Goal: Transaction & Acquisition: Subscribe to service/newsletter

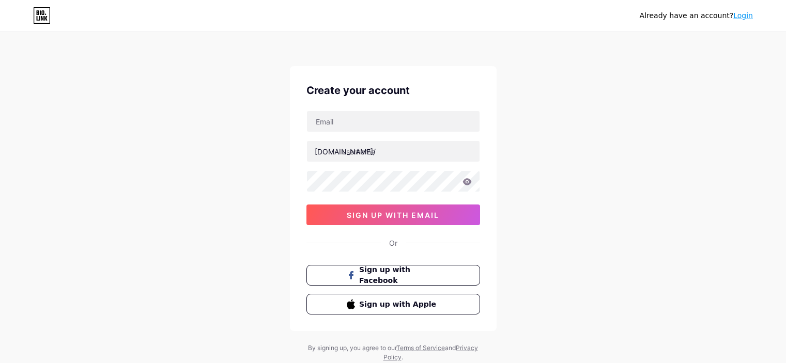
scroll to position [14, 0]
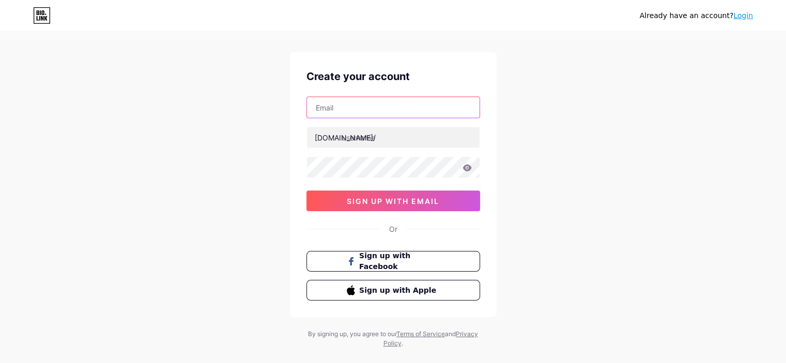
click at [377, 101] on input "text" at bounding box center [393, 107] width 173 height 21
type input "[EMAIL_ADDRESS][DOMAIN_NAME]"
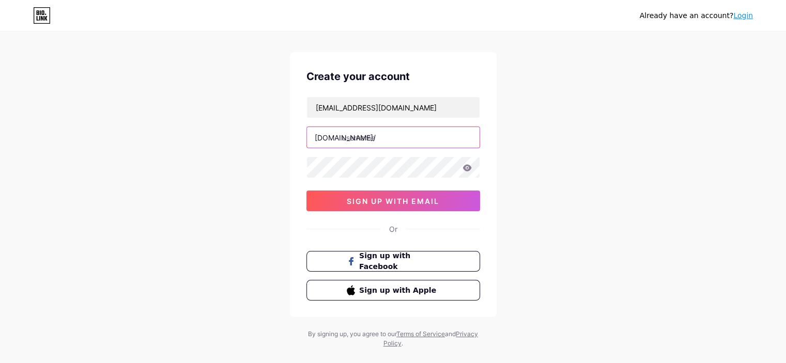
click at [364, 138] on input "text" at bounding box center [393, 137] width 173 height 21
click at [350, 141] on input "text" at bounding box center [393, 137] width 173 height 21
paste input "withutechnology"
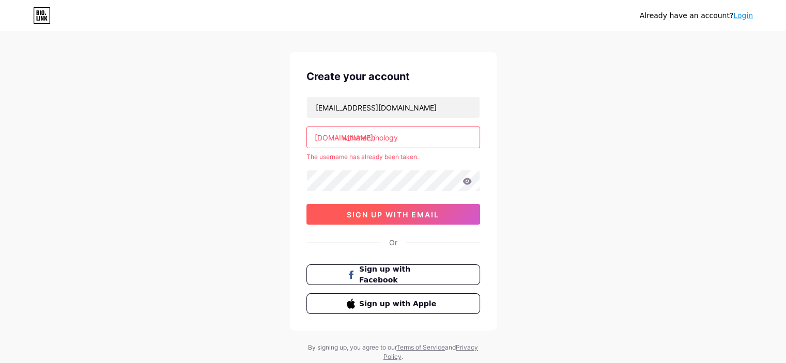
click at [404, 210] on span "sign up with email" at bounding box center [393, 214] width 92 height 9
click at [384, 212] on span "sign up with email" at bounding box center [393, 214] width 92 height 9
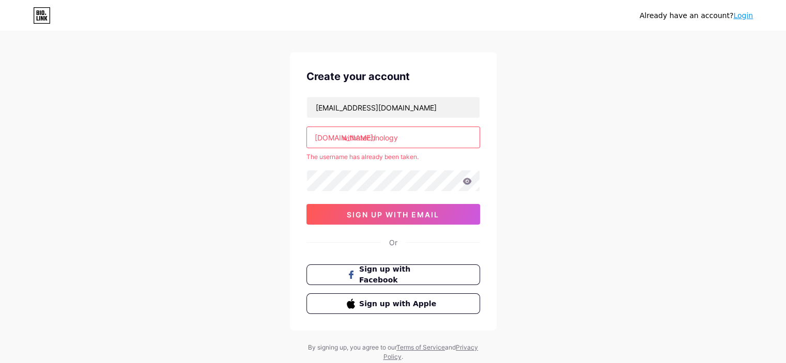
click at [360, 140] on input "withutechnology" at bounding box center [393, 137] width 173 height 21
click at [399, 134] on input "withutechnology" at bounding box center [393, 137] width 173 height 21
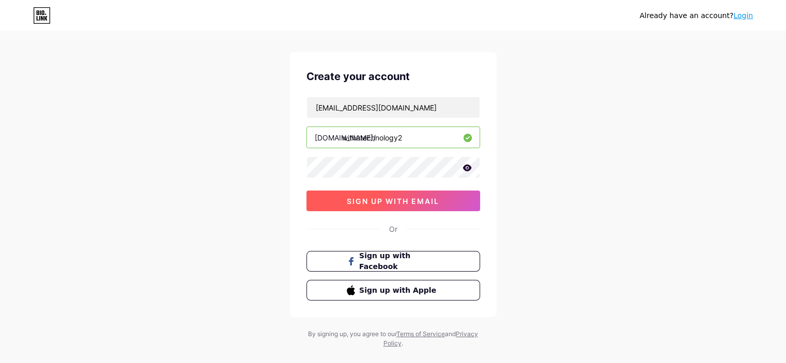
type input "withutechnology2"
click at [418, 200] on span "sign up with email" at bounding box center [393, 201] width 92 height 9
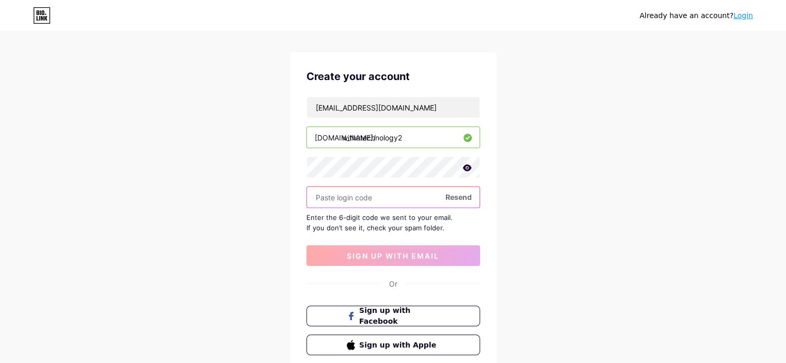
click at [368, 196] on input "text" at bounding box center [393, 197] width 173 height 21
paste input "887392"
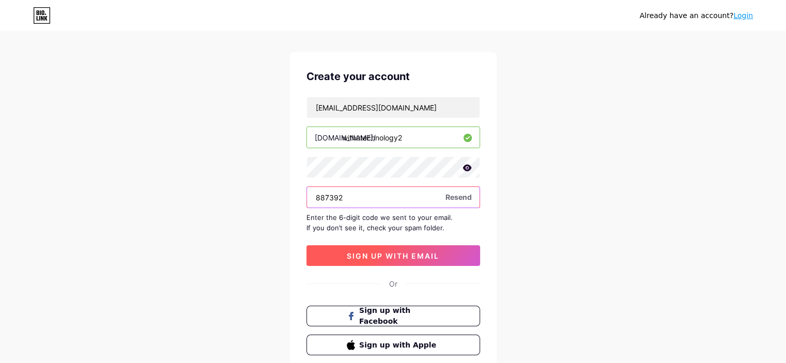
type input "887392"
click at [382, 255] on span "sign up with email" at bounding box center [393, 256] width 92 height 9
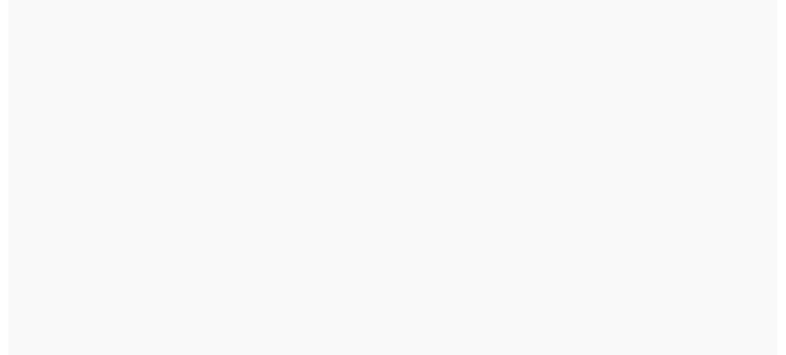
scroll to position [0, 0]
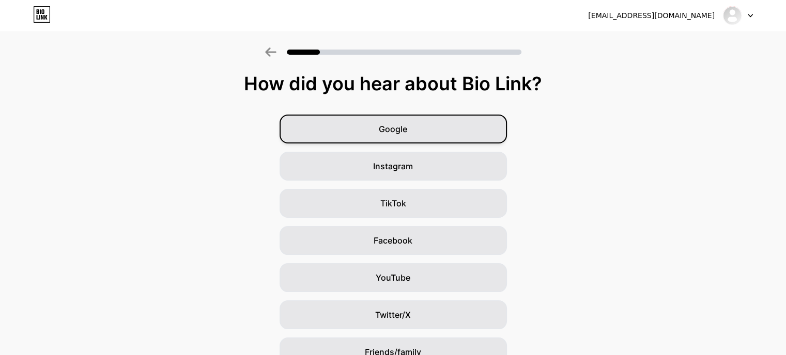
click at [407, 123] on span "Google" at bounding box center [393, 129] width 28 height 12
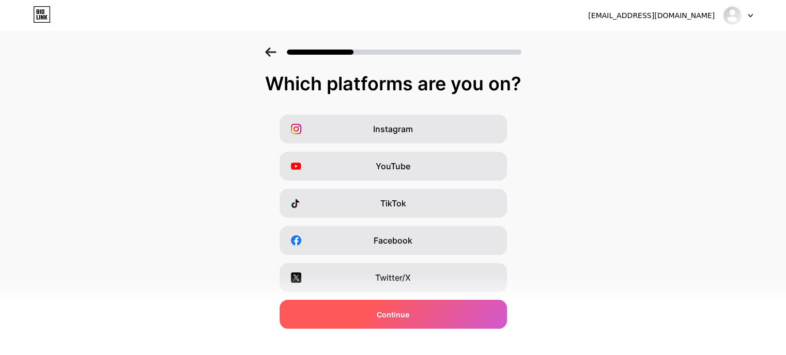
scroll to position [142, 0]
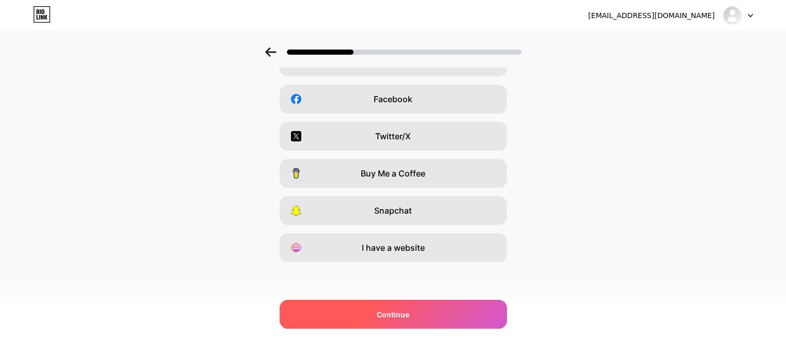
click at [389, 316] on span "Continue" at bounding box center [393, 314] width 33 height 11
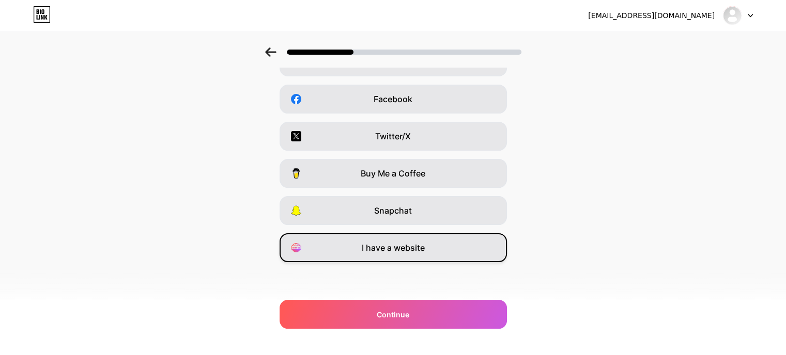
click at [394, 246] on span "I have a website" at bounding box center [393, 248] width 63 height 12
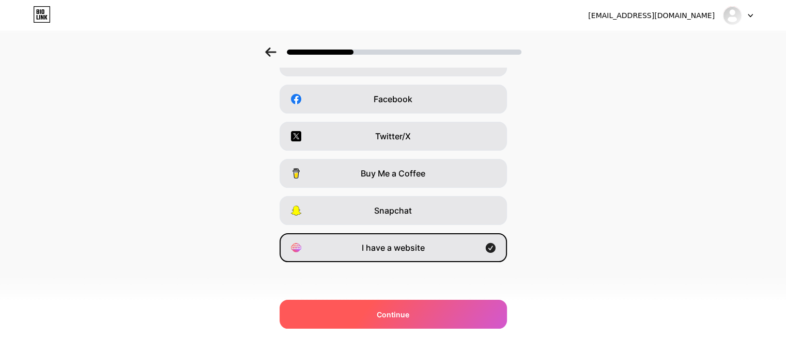
click at [391, 314] on span "Continue" at bounding box center [393, 314] width 33 height 11
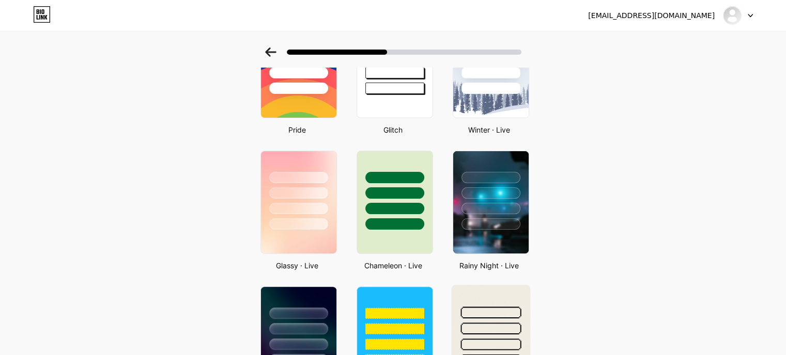
scroll to position [0, 0]
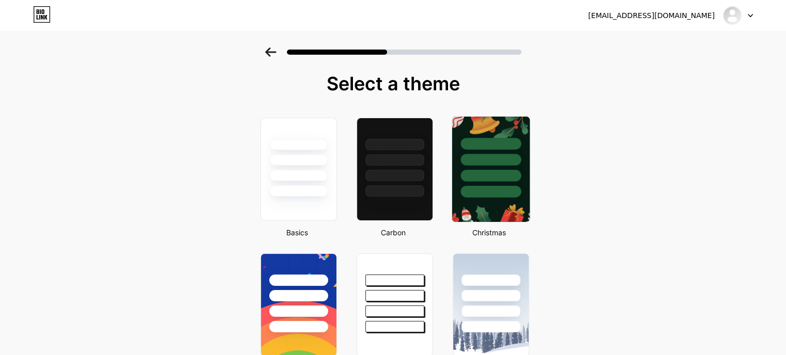
click at [518, 152] on div at bounding box center [489, 157] width 77 height 81
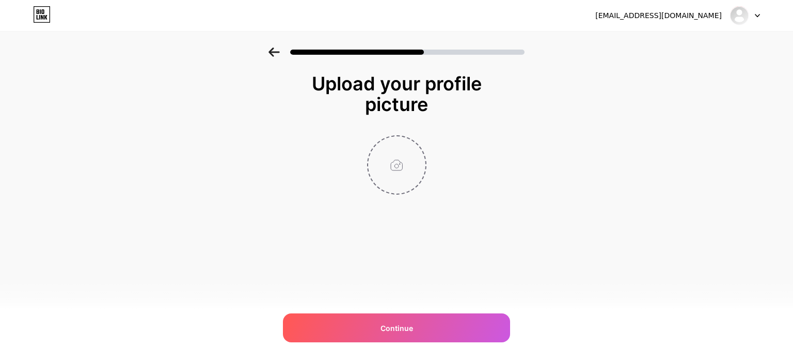
click at [400, 169] on input "file" at bounding box center [396, 164] width 57 height 57
type input "C:\fakepath\logo.png"
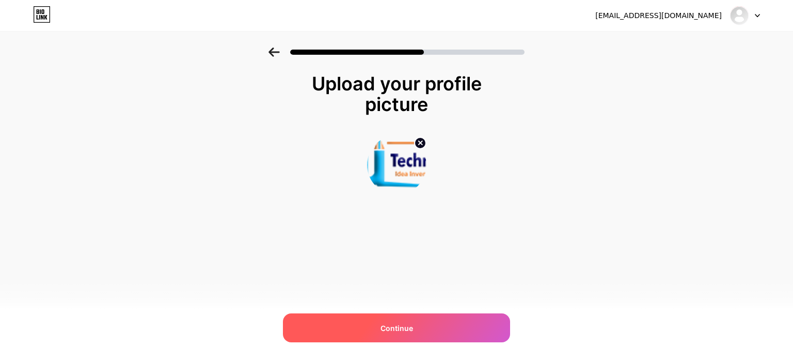
click at [450, 328] on div "Continue" at bounding box center [396, 328] width 227 height 29
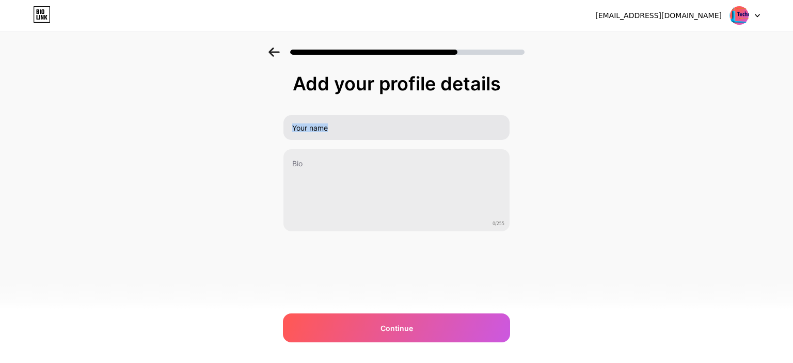
drag, startPoint x: 431, startPoint y: 142, endPoint x: 418, endPoint y: 124, distance: 21.8
click at [418, 124] on div "0/255" at bounding box center [396, 173] width 227 height 117
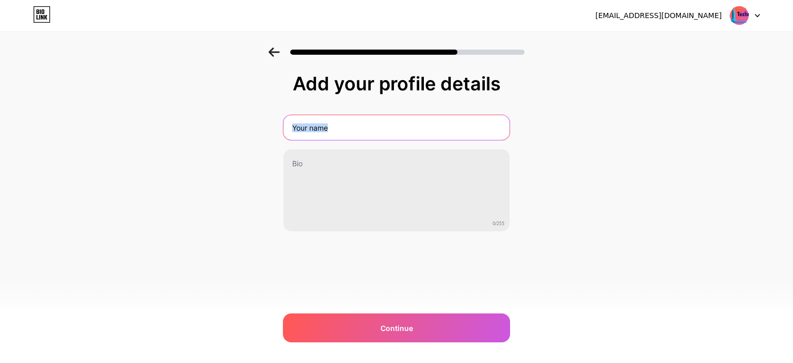
click at [418, 124] on input "text" at bounding box center [397, 127] width 226 height 25
type input "withutechnology"
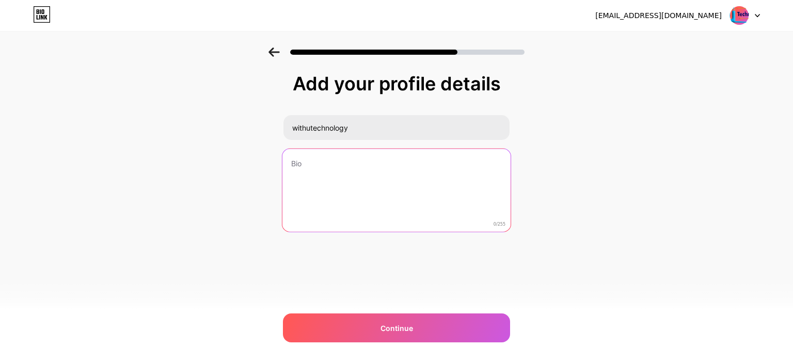
click at [340, 171] on textarea at bounding box center [397, 191] width 228 height 84
paste textarea "With U Technology is a leading web development company offering website designi…"
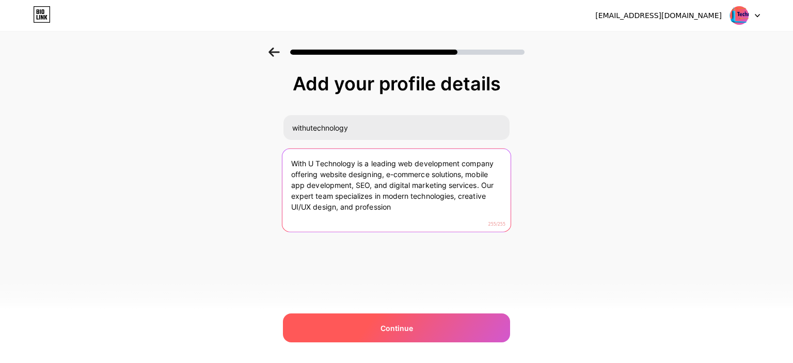
type textarea "With U Technology is a leading web development company offering website designi…"
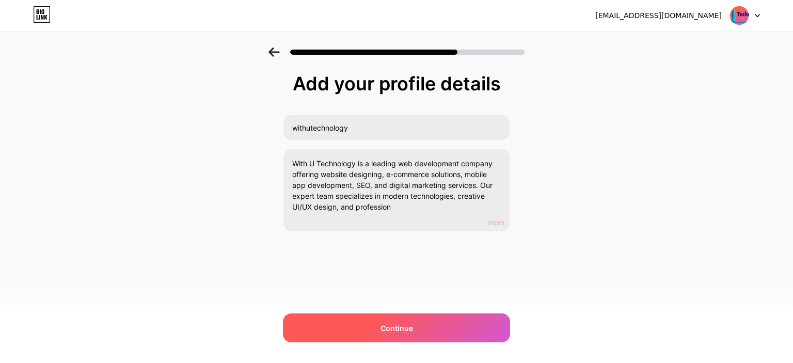
click at [397, 330] on span "Continue" at bounding box center [397, 328] width 33 height 11
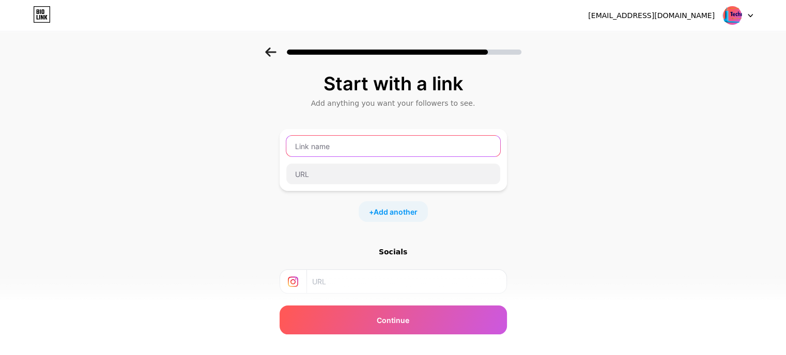
click at [330, 143] on input "text" at bounding box center [393, 146] width 214 height 21
click at [326, 140] on input "text" at bounding box center [393, 146] width 214 height 21
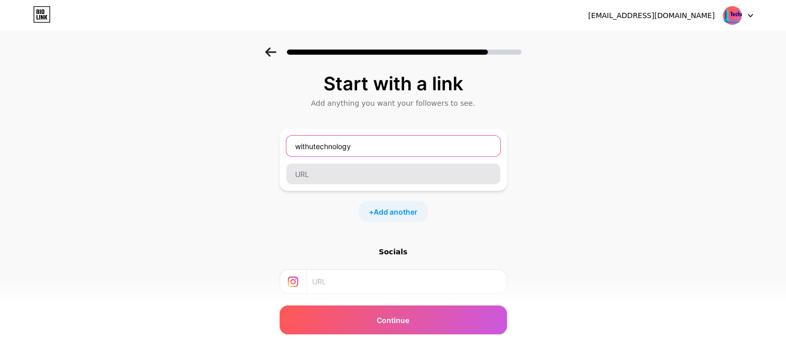
type input "withutechnology"
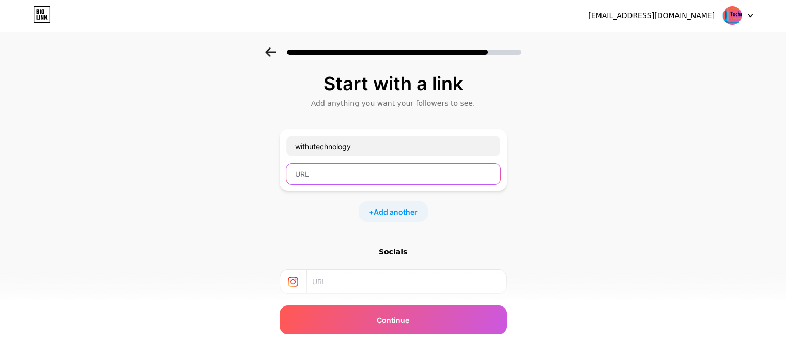
click at [304, 177] on input "text" at bounding box center [393, 174] width 214 height 21
click at [336, 177] on input "text" at bounding box center [393, 174] width 214 height 21
paste input "https://www.withutechnology.com/"
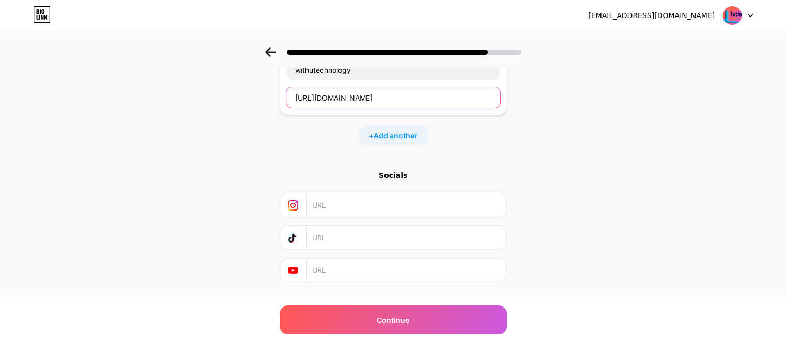
scroll to position [78, 0]
type input "https://www.withutechnology.com/"
click at [360, 201] on input "text" at bounding box center [406, 203] width 188 height 23
paste input "https://www.instagram.com/withutechnology/"
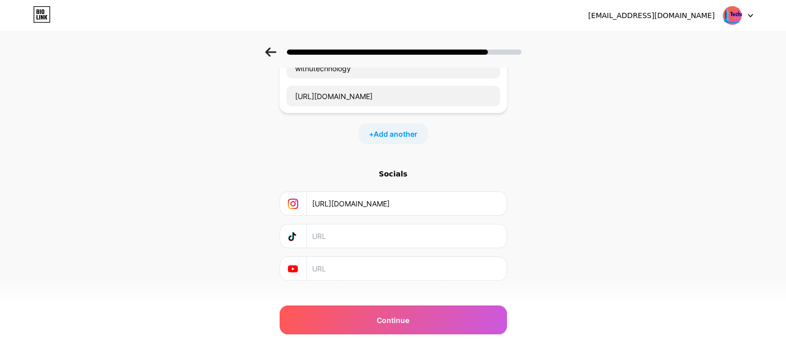
type input "https://www.instagram.com/withutechnology/"
click at [345, 233] on input "text" at bounding box center [406, 236] width 188 height 23
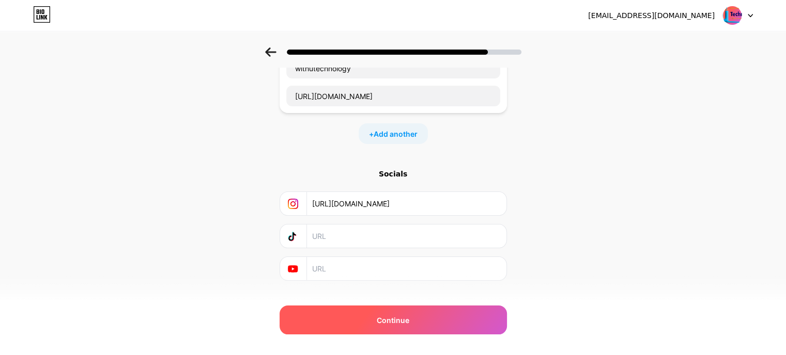
click at [366, 311] on div "Continue" at bounding box center [392, 320] width 227 height 29
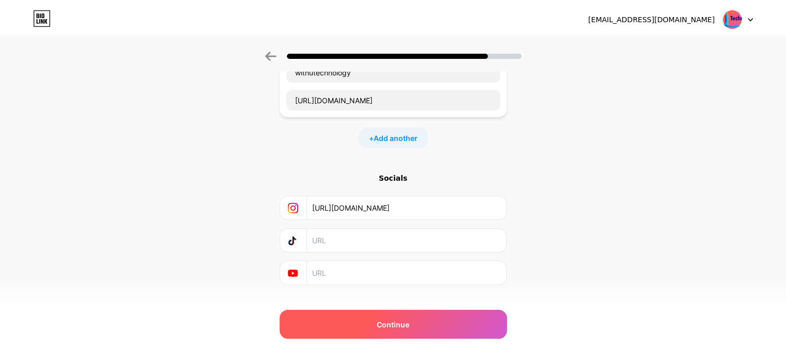
scroll to position [0, 0]
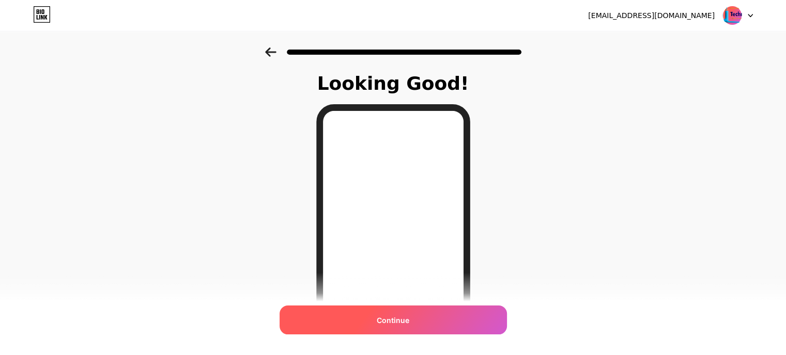
click at [397, 318] on span "Continue" at bounding box center [393, 320] width 33 height 11
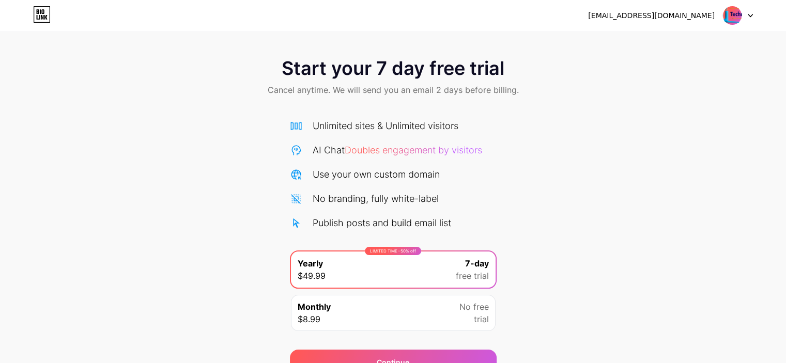
scroll to position [52, 0]
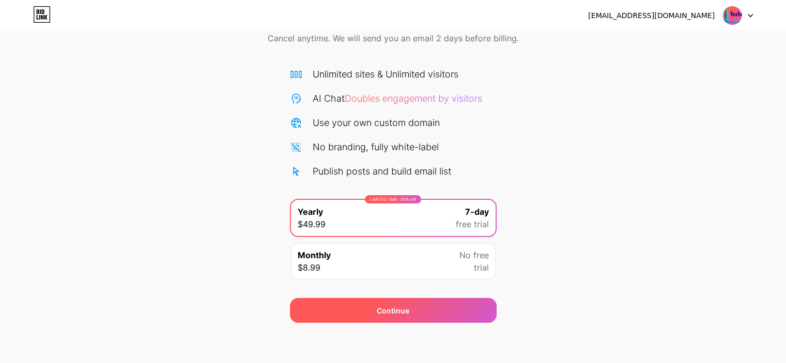
click at [393, 311] on div "Continue" at bounding box center [393, 310] width 33 height 11
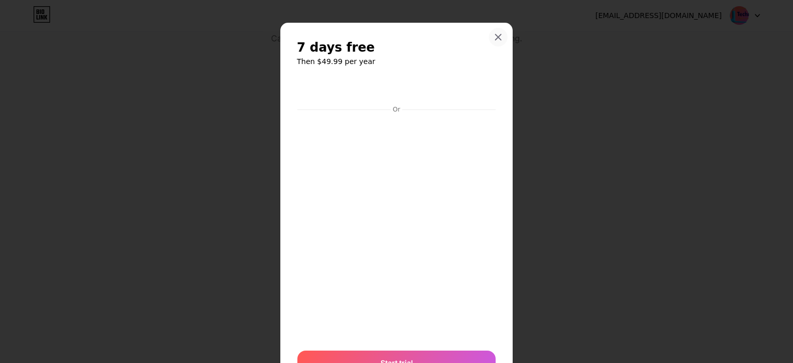
click at [494, 38] on icon at bounding box center [498, 37] width 8 height 8
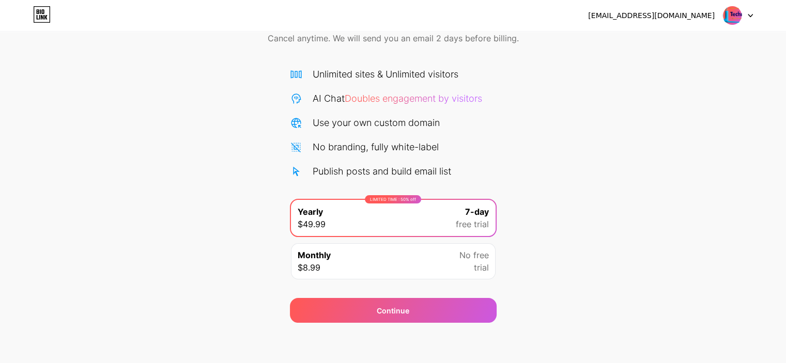
scroll to position [0, 0]
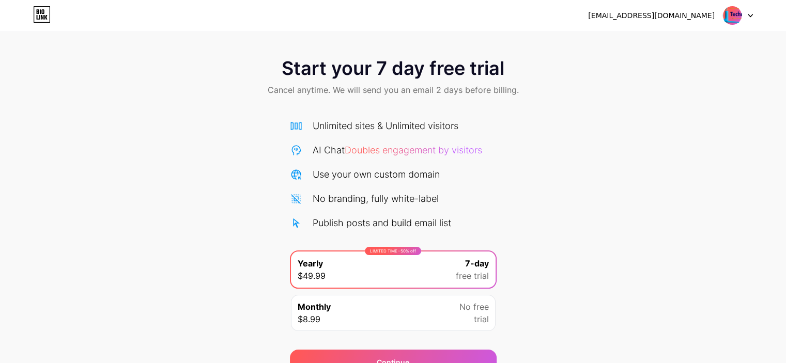
click at [736, 14] on img at bounding box center [732, 16] width 20 height 20
click at [755, 12] on div "naro.withutechnology@gmail.com Logout" at bounding box center [393, 15] width 786 height 19
click at [750, 12] on div at bounding box center [738, 15] width 30 height 19
drag, startPoint x: 673, startPoint y: 21, endPoint x: 735, endPoint y: 21, distance: 62.5
click at [735, 21] on div "[EMAIL_ADDRESS][DOMAIN_NAME]" at bounding box center [670, 15] width 165 height 19
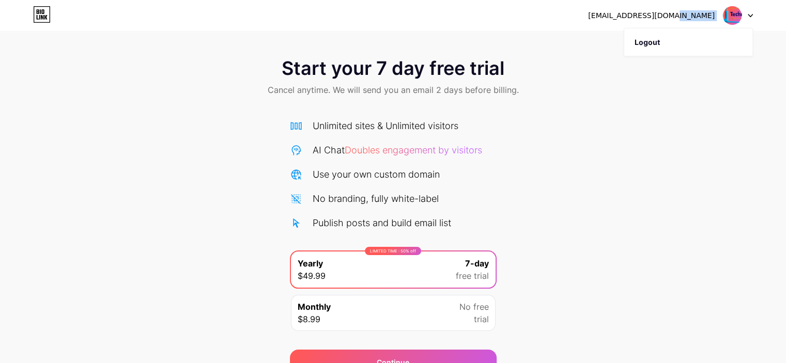
click at [735, 21] on img at bounding box center [732, 16] width 20 height 20
click at [187, 61] on div "Start your 7 day free trial Cancel anytime. We will send you an email 2 days be…" at bounding box center [393, 78] width 786 height 61
click at [742, 18] on div at bounding box center [738, 15] width 30 height 19
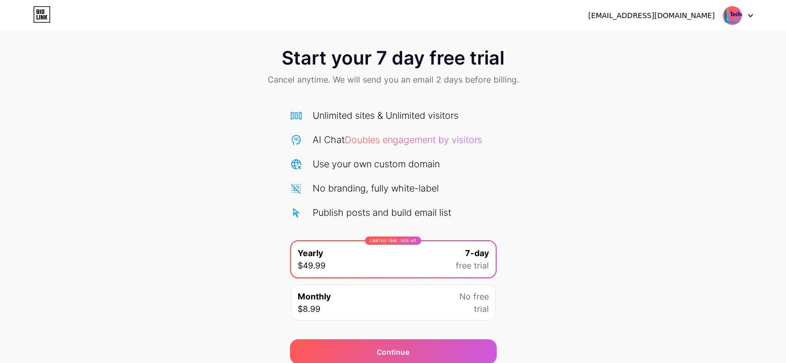
scroll to position [52, 0]
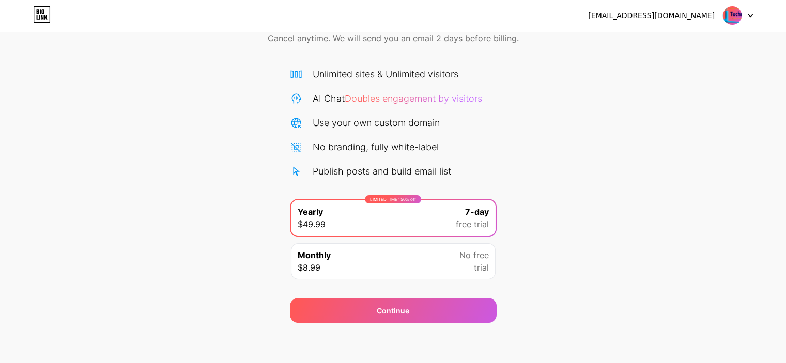
click at [733, 5] on div "naro.withutechnology@gmail.com Logout" at bounding box center [393, 15] width 786 height 31
click at [733, 8] on img at bounding box center [732, 16] width 20 height 20
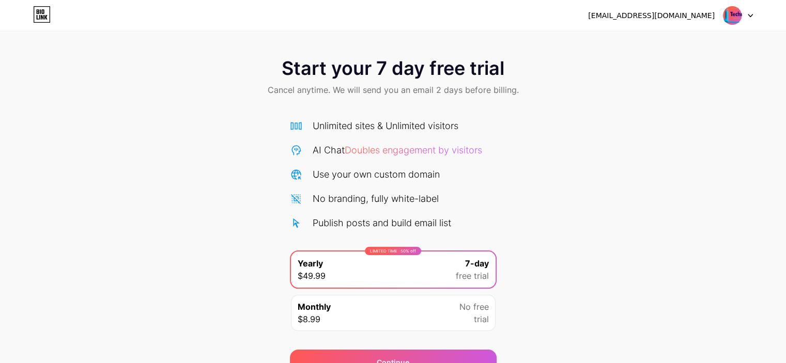
click at [743, 20] on div at bounding box center [738, 15] width 30 height 19
click at [45, 18] on icon at bounding box center [42, 14] width 18 height 17
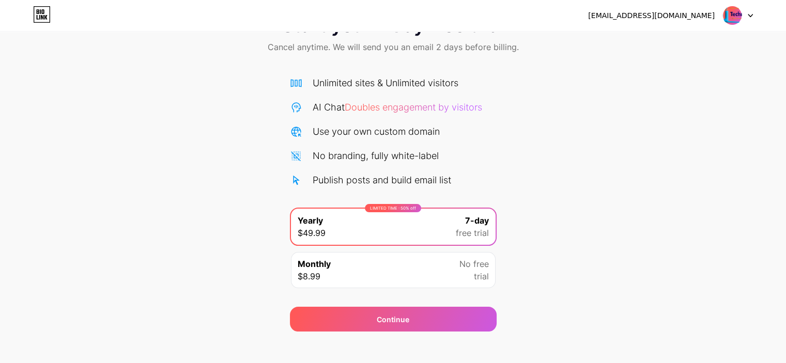
scroll to position [52, 0]
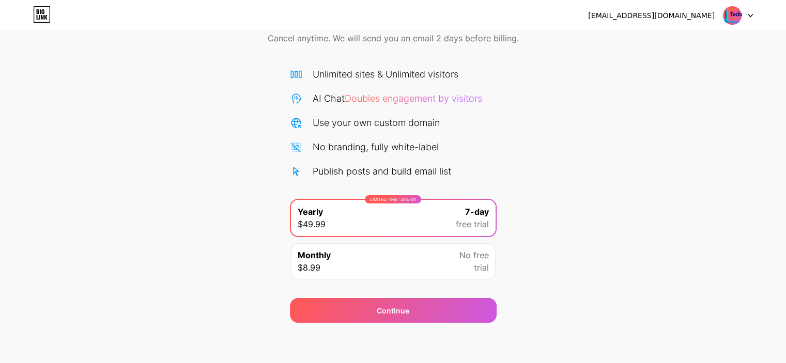
click at [445, 262] on div "Monthly $8.99 No free trial" at bounding box center [393, 261] width 205 height 36
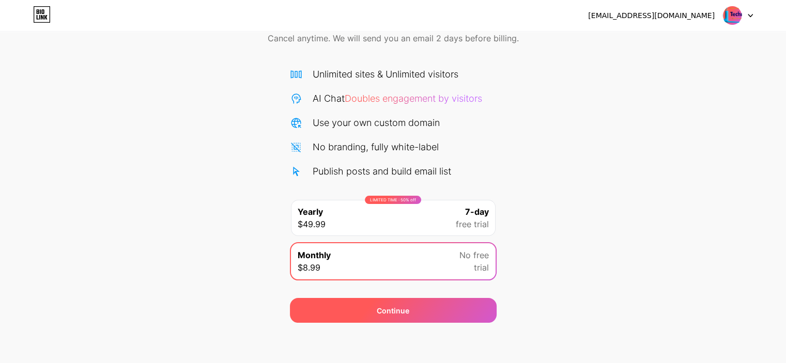
click at [419, 316] on div "Continue" at bounding box center [393, 310] width 207 height 25
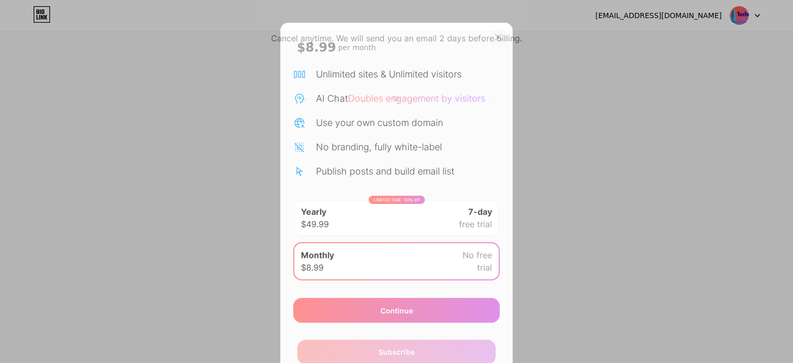
click at [496, 35] on icon at bounding box center [499, 38] width 6 height 6
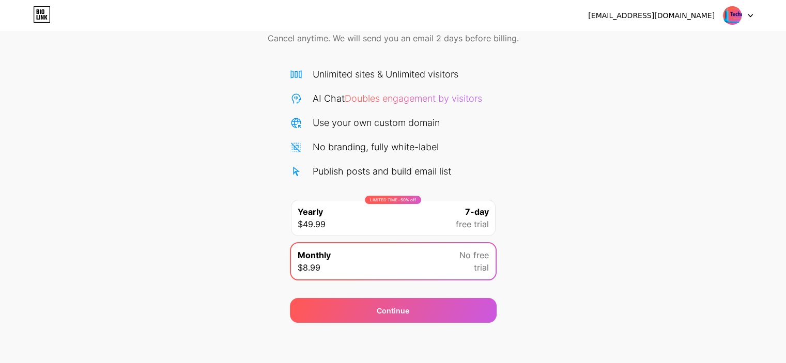
click at [727, 14] on img at bounding box center [732, 16] width 20 height 20
click at [146, 55] on div "Start your 7 day free trial Cancel anytime. We will send you an email 2 days be…" at bounding box center [393, 26] width 786 height 61
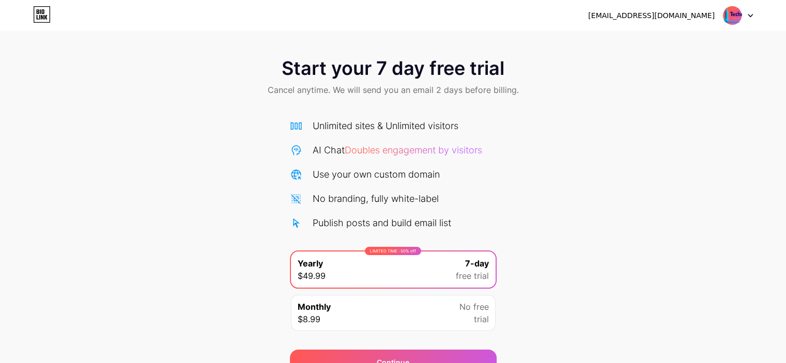
click at [730, 15] on img at bounding box center [732, 16] width 20 height 20
click at [748, 16] on icon at bounding box center [749, 16] width 5 height 4
